Goal: Task Accomplishment & Management: Use online tool/utility

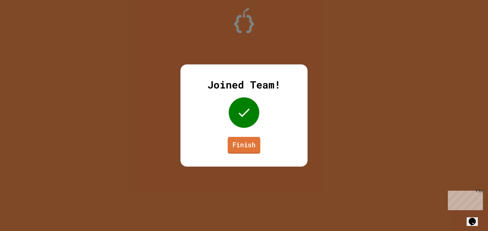
click at [244, 149] on link "Finish" at bounding box center [244, 145] width 33 height 17
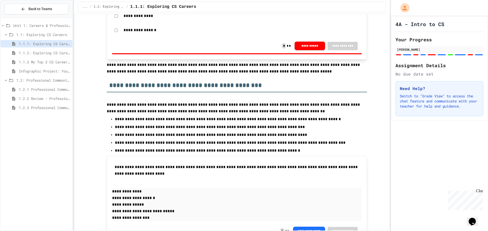
scroll to position [127, 0]
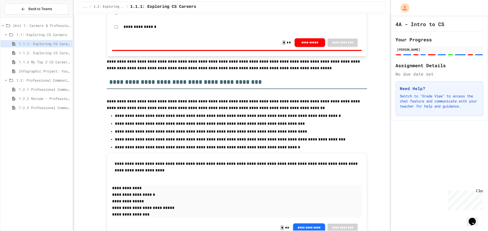
click at [33, 90] on span "1.2.1 Professional Communication" at bounding box center [45, 89] width 52 height 5
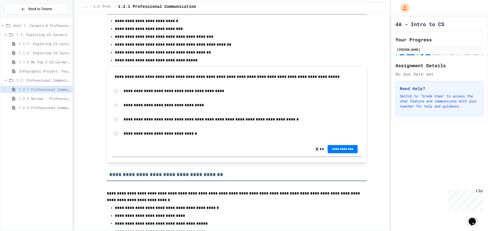
scroll to position [1398, 0]
